Goal: Task Accomplishment & Management: Manage account settings

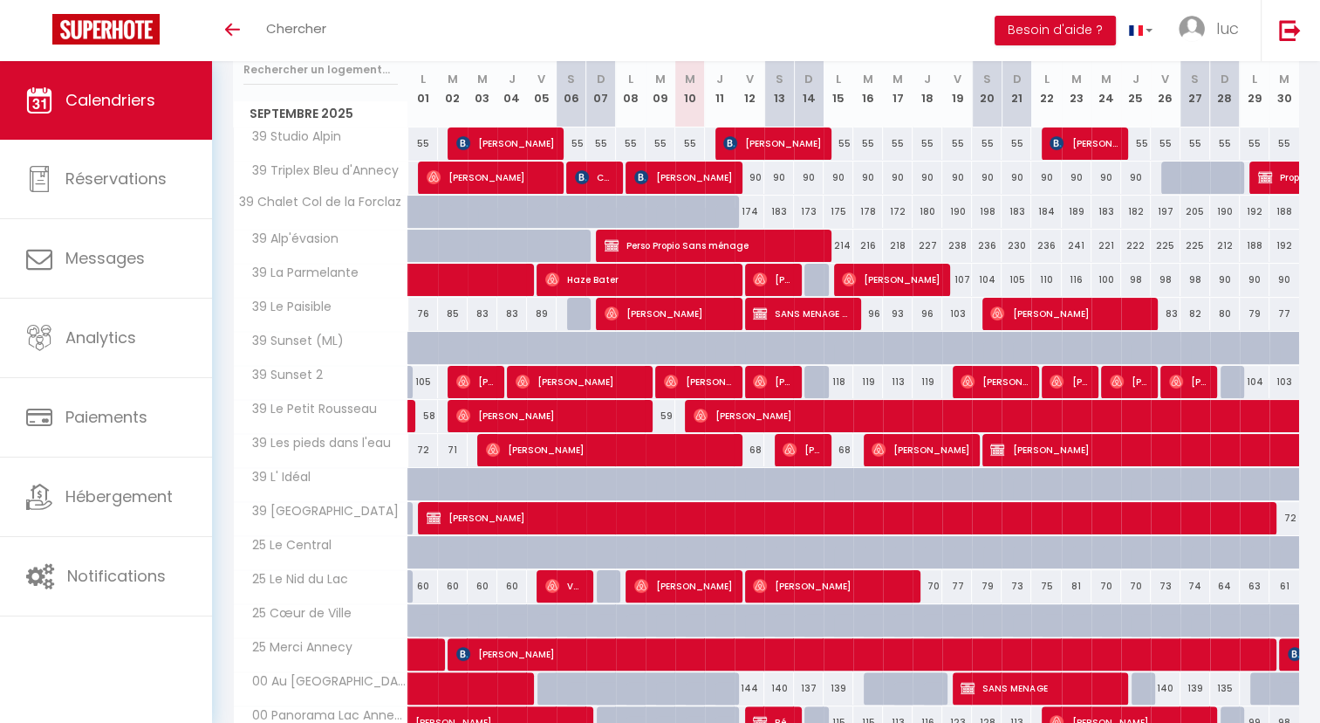
scroll to position [234, 0]
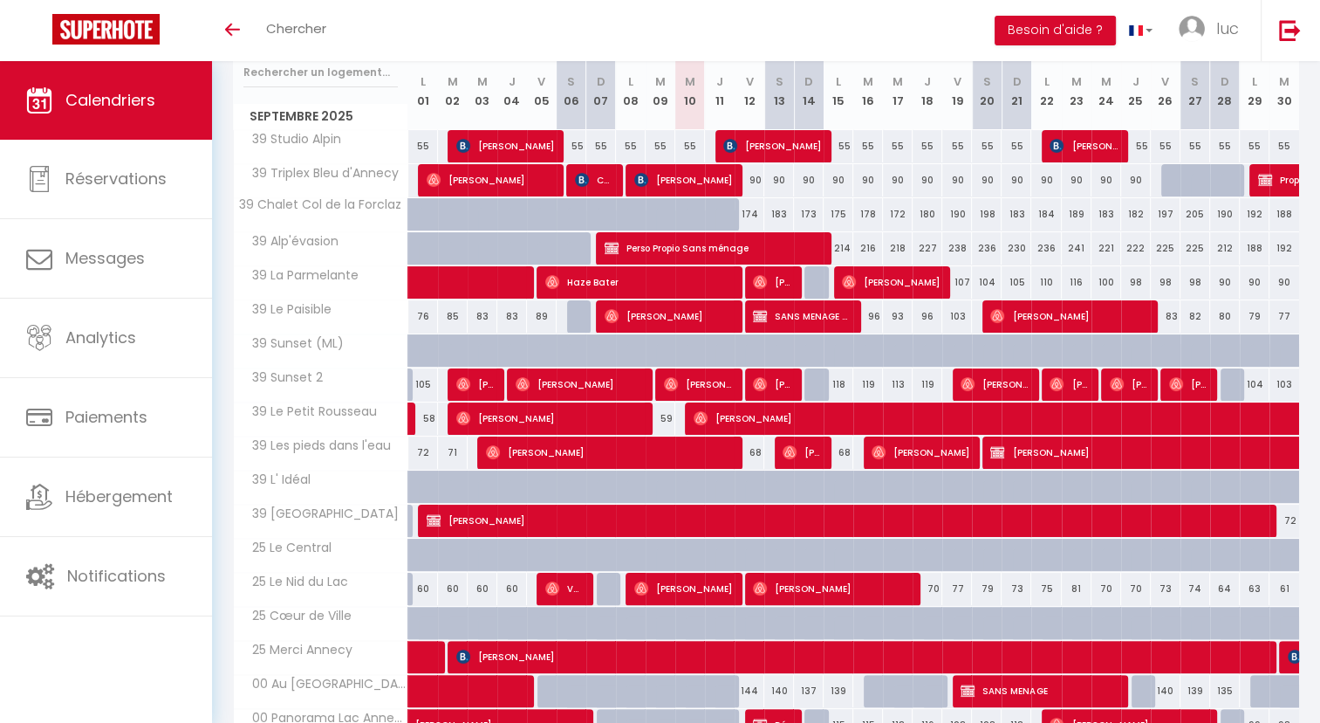
click at [749, 209] on div "174" at bounding box center [750, 214] width 30 height 32
type input "174"
type input "Ven 12 Septembre 2025"
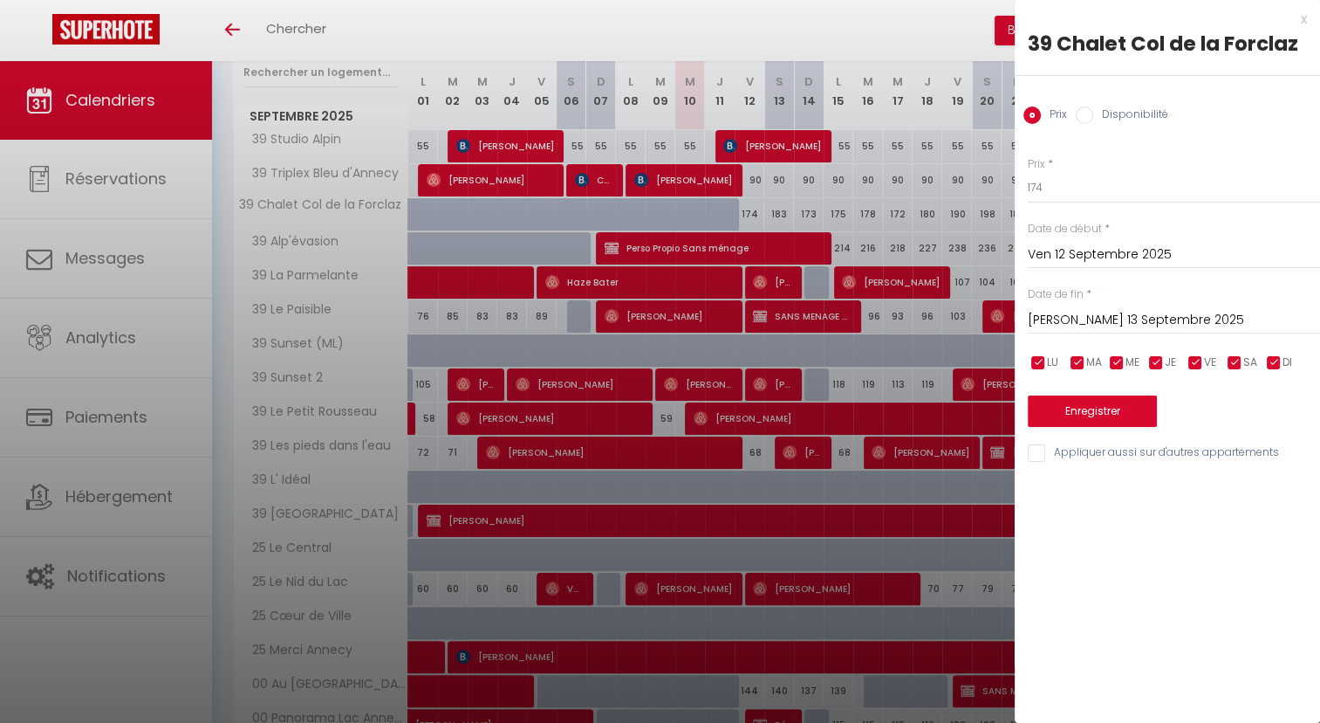
click at [1058, 318] on input "Sam 13 Septembre 2025" at bounding box center [1174, 320] width 292 height 23
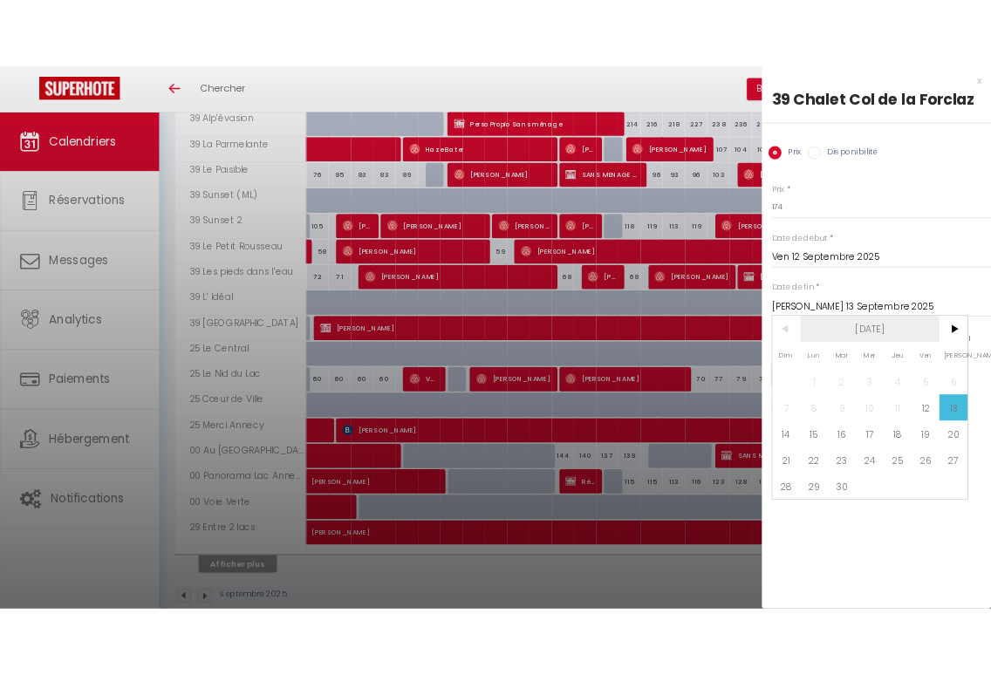
scroll to position [408, 0]
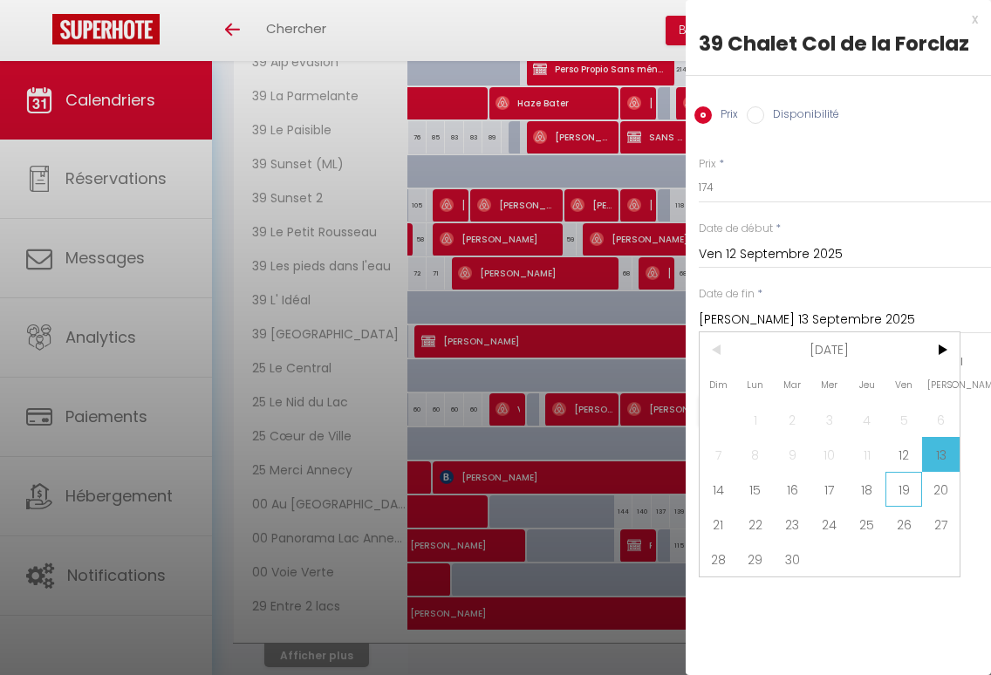
click at [904, 486] on span "19" at bounding box center [905, 489] width 38 height 35
type input "Ven 19 Septembre 2025"
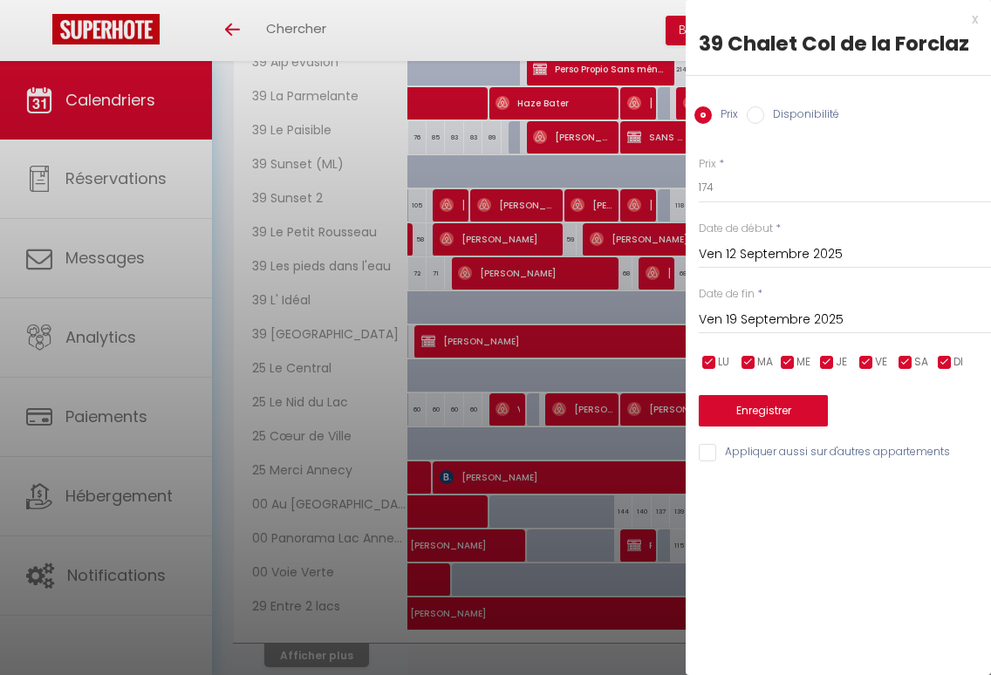
click at [757, 113] on input "Disponibilité" at bounding box center [755, 114] width 17 height 17
radio input "true"
radio input "false"
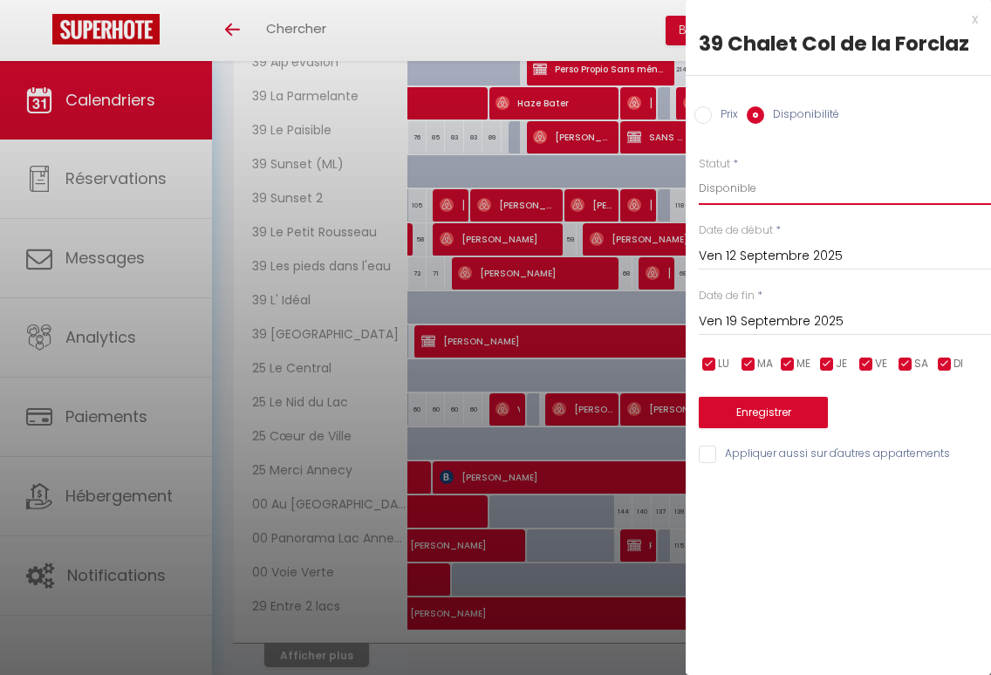
click at [753, 201] on select "Disponible Indisponible" at bounding box center [845, 188] width 292 height 33
select select "0"
click at [699, 172] on select "Disponible Indisponible" at bounding box center [845, 188] width 292 height 33
click at [762, 415] on button "Enregistrer" at bounding box center [763, 412] width 129 height 31
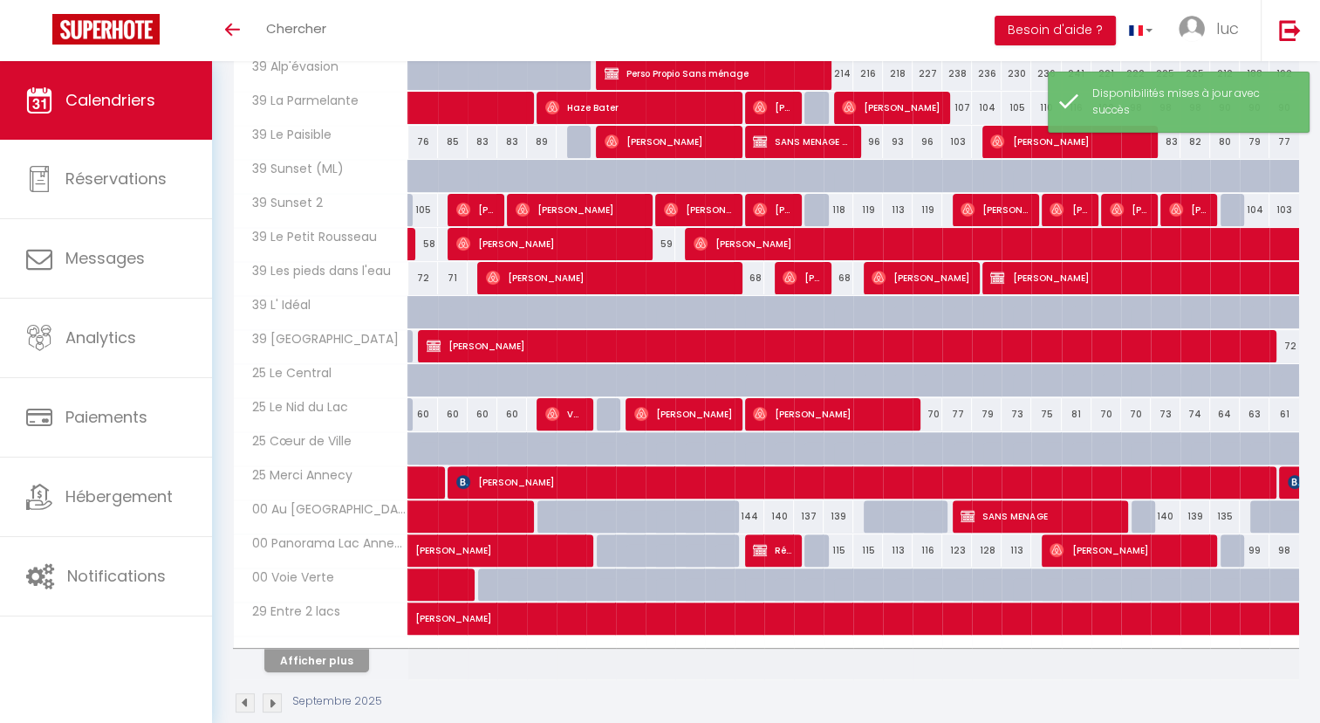
scroll to position [432, 0]
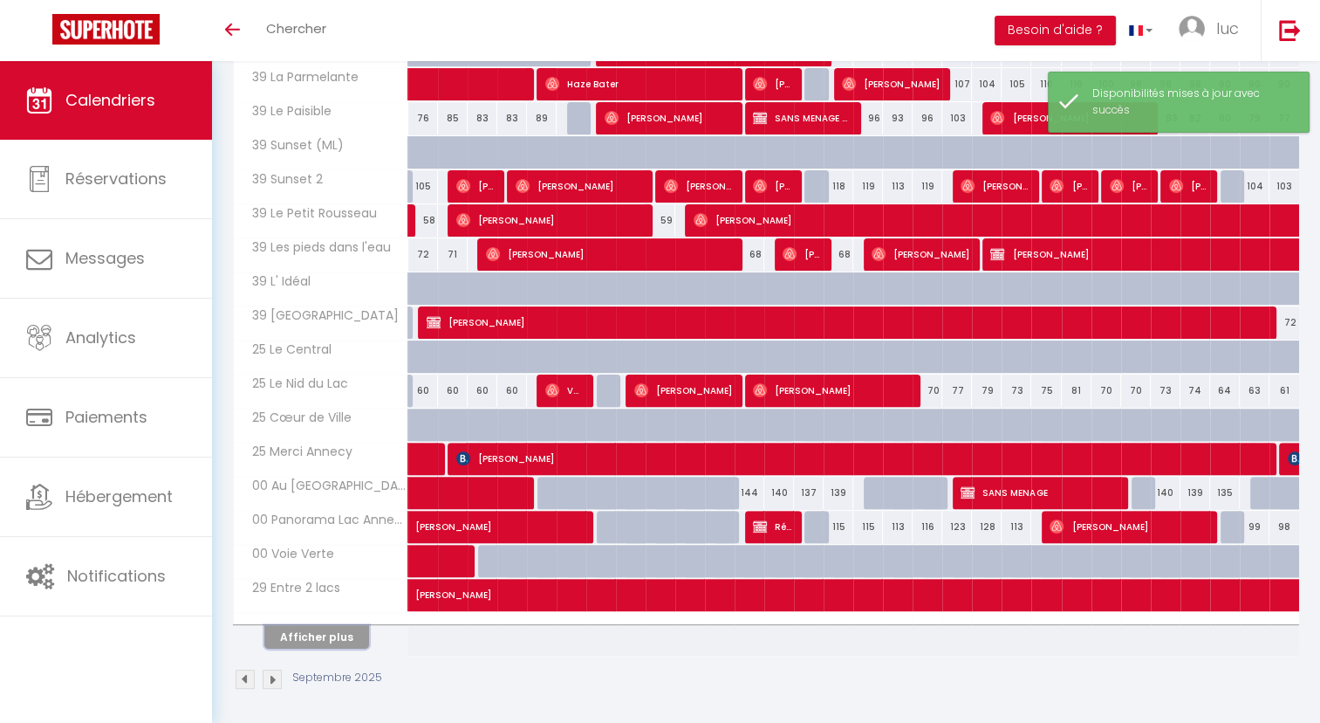
click at [342, 627] on button "Afficher plus" at bounding box center [316, 637] width 105 height 24
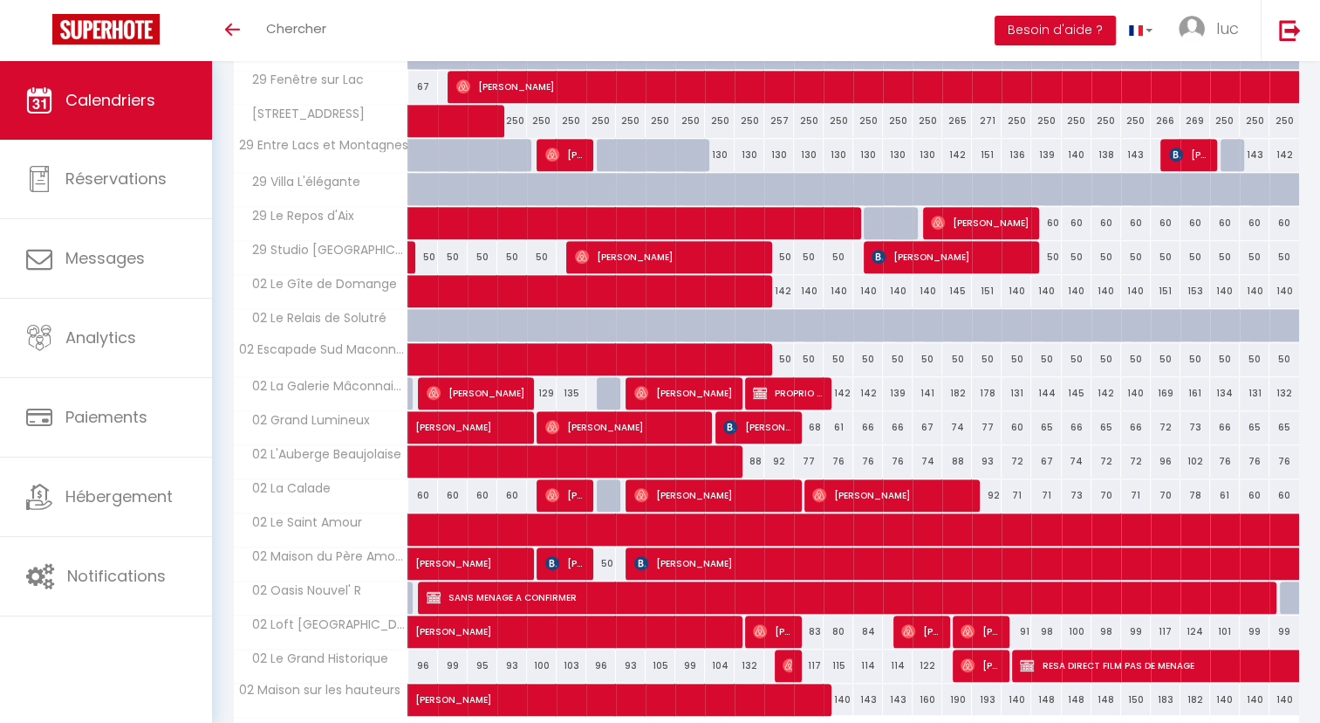
scroll to position [1109, 0]
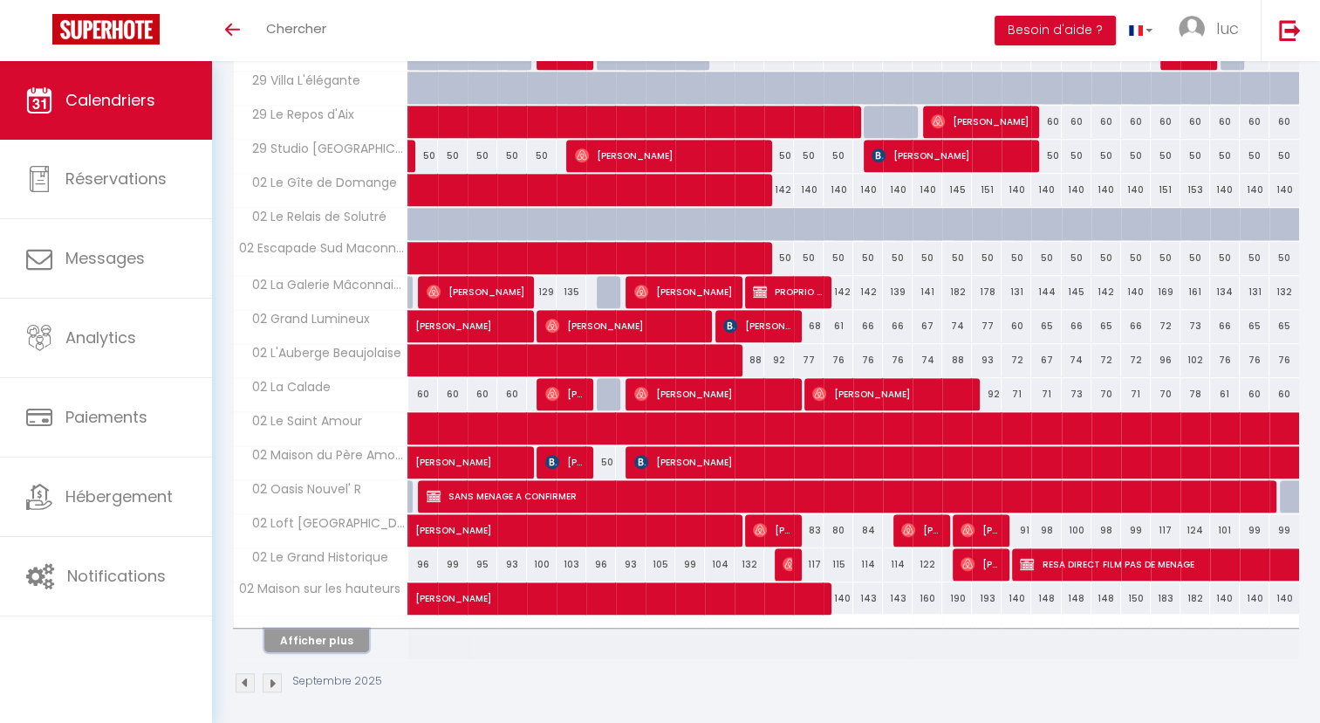
click at [330, 639] on button "Afficher plus" at bounding box center [316, 640] width 105 height 24
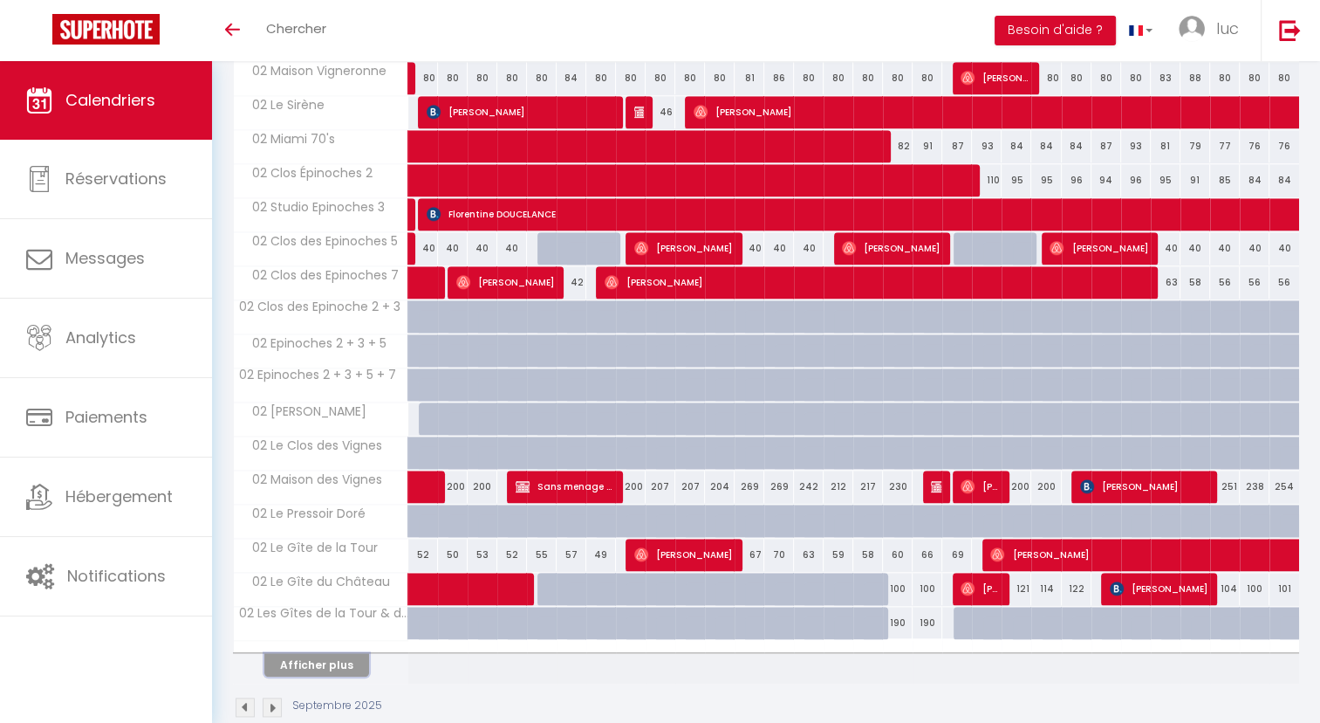
scroll to position [1786, 0]
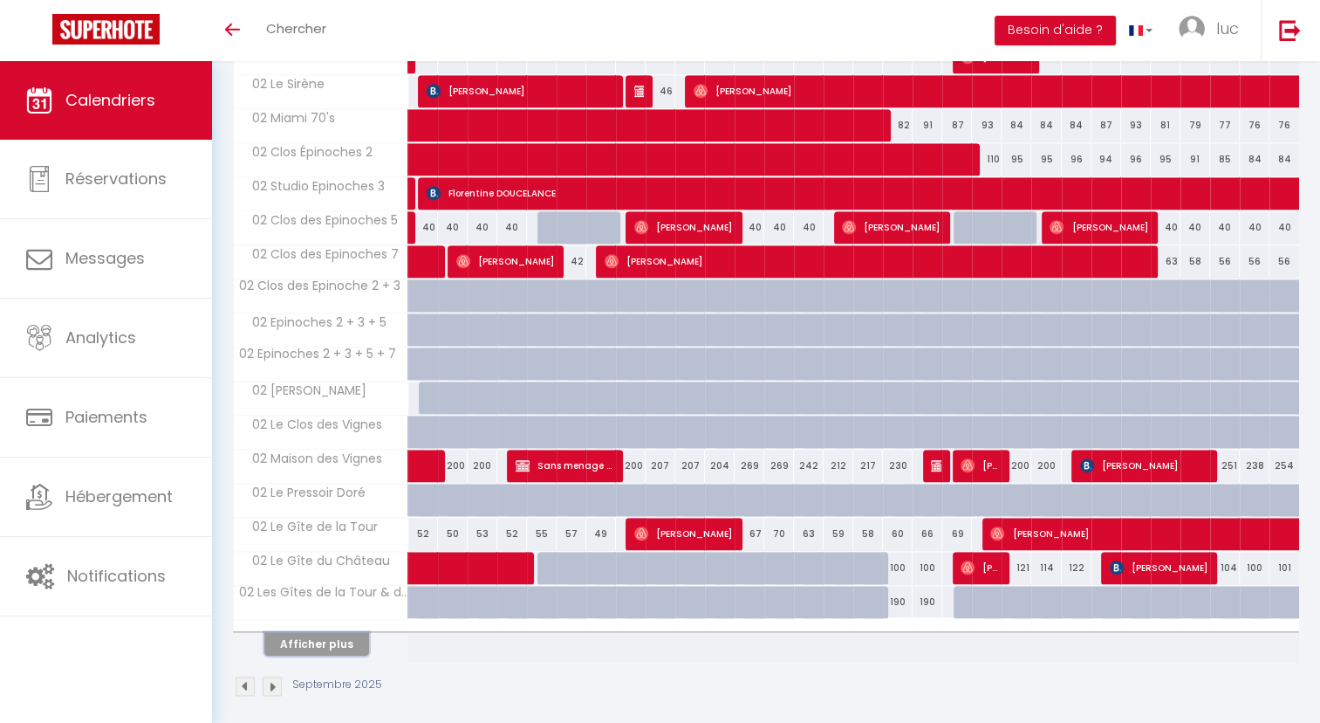
click at [332, 632] on button "Afficher plus" at bounding box center [316, 644] width 105 height 24
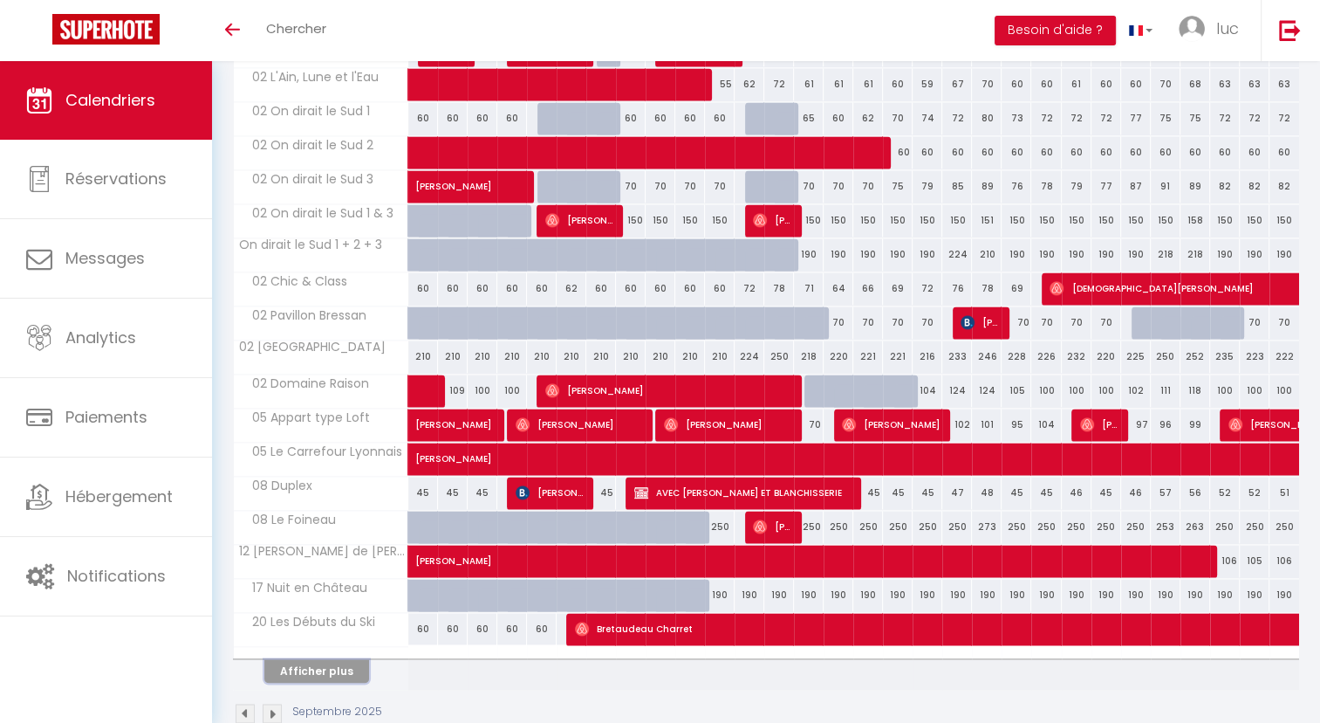
scroll to position [2463, 0]
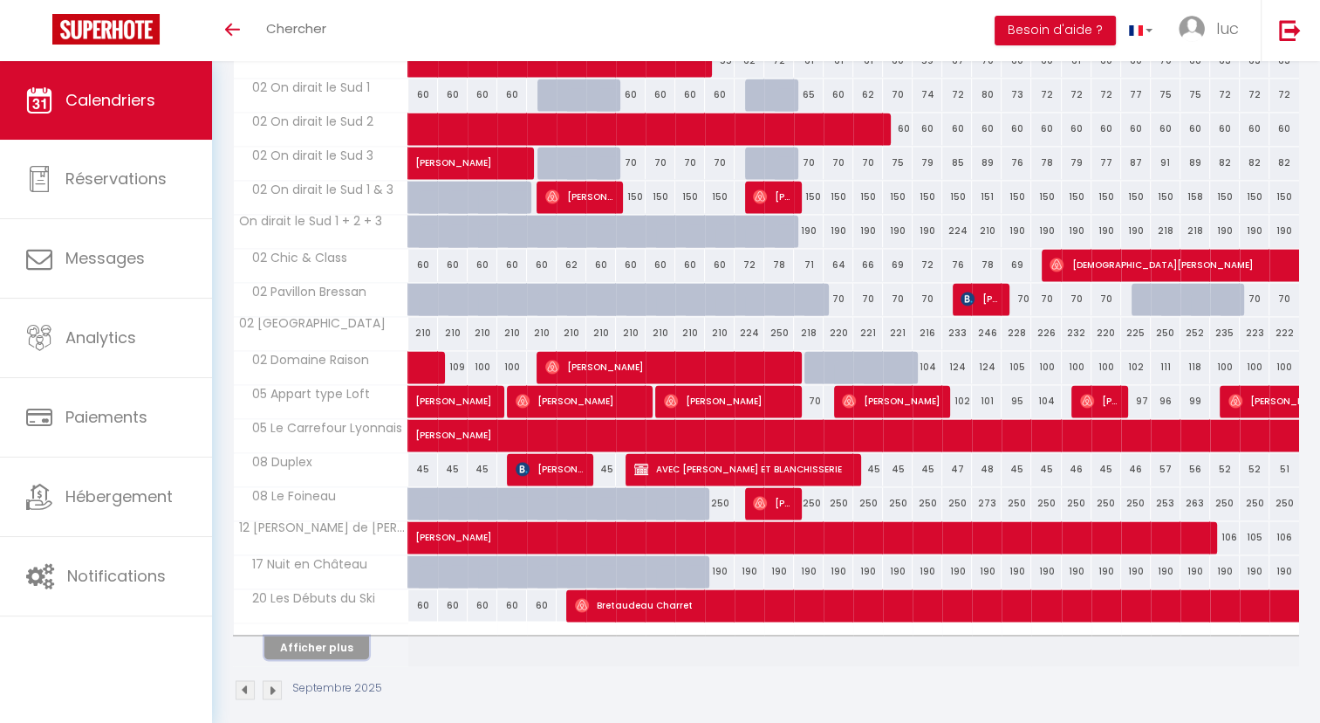
click at [339, 635] on button "Afficher plus" at bounding box center [316, 647] width 105 height 24
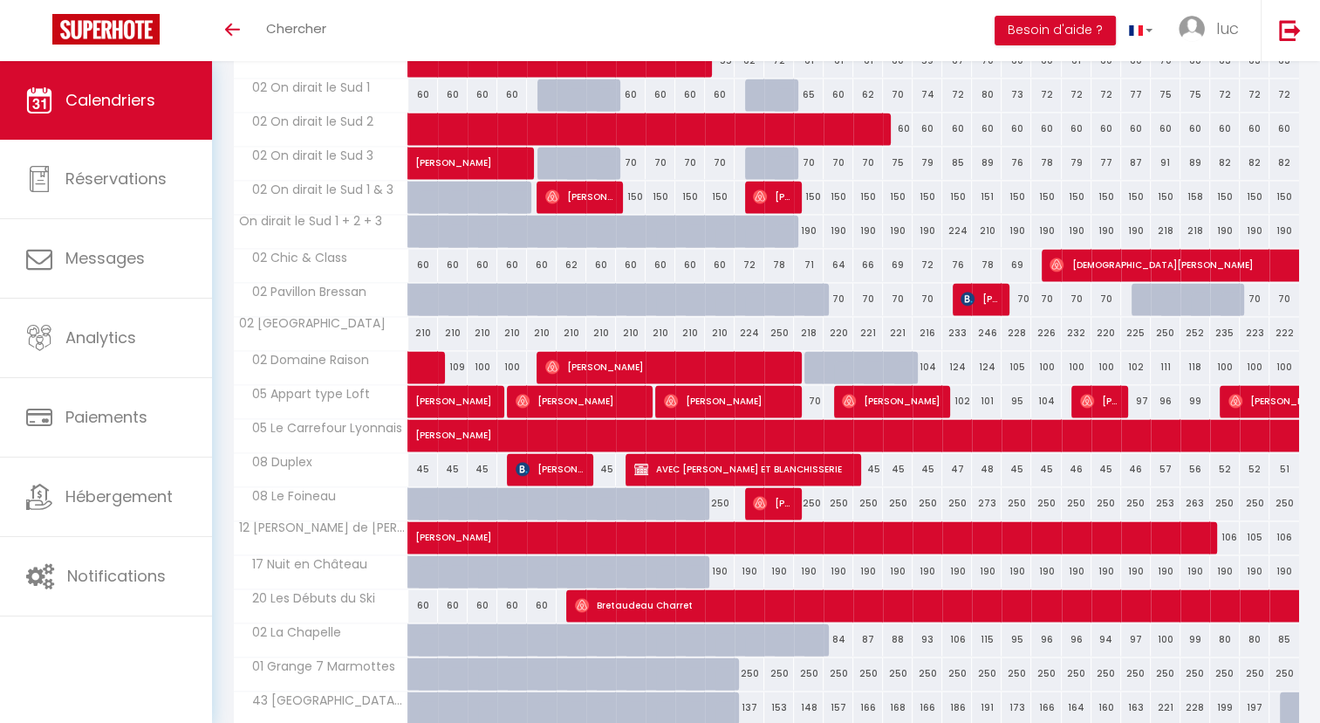
scroll to position [2590, 0]
